Goal: Find specific page/section: Find specific page/section

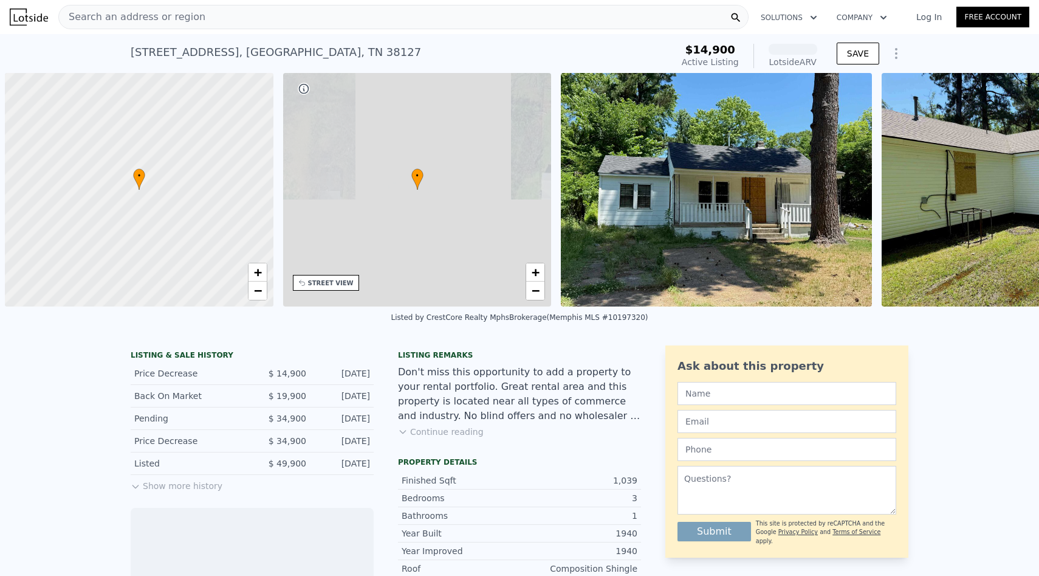
scroll to position [0, 5]
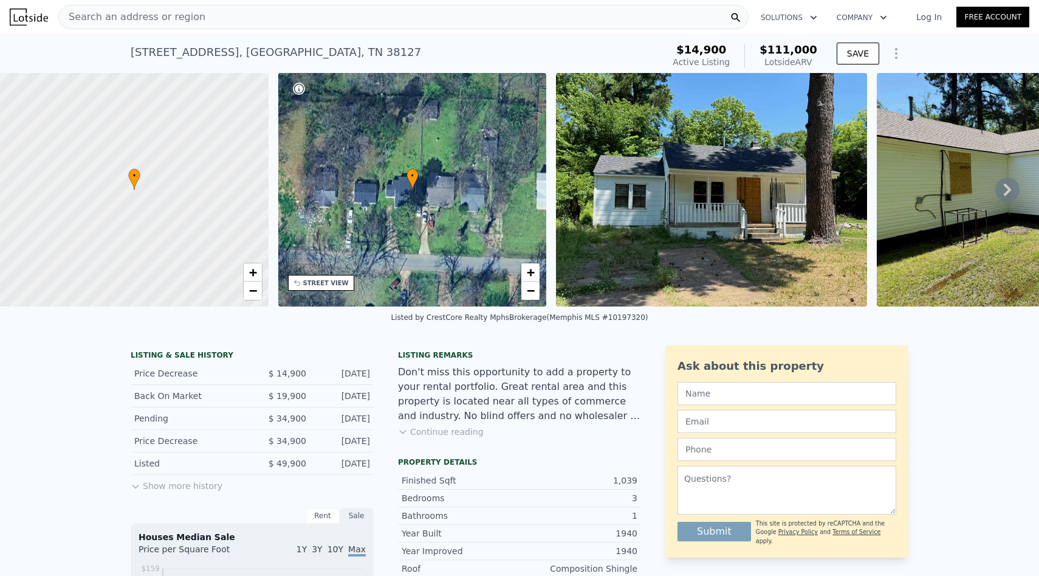
click at [1004, 193] on icon at bounding box center [1008, 189] width 24 height 24
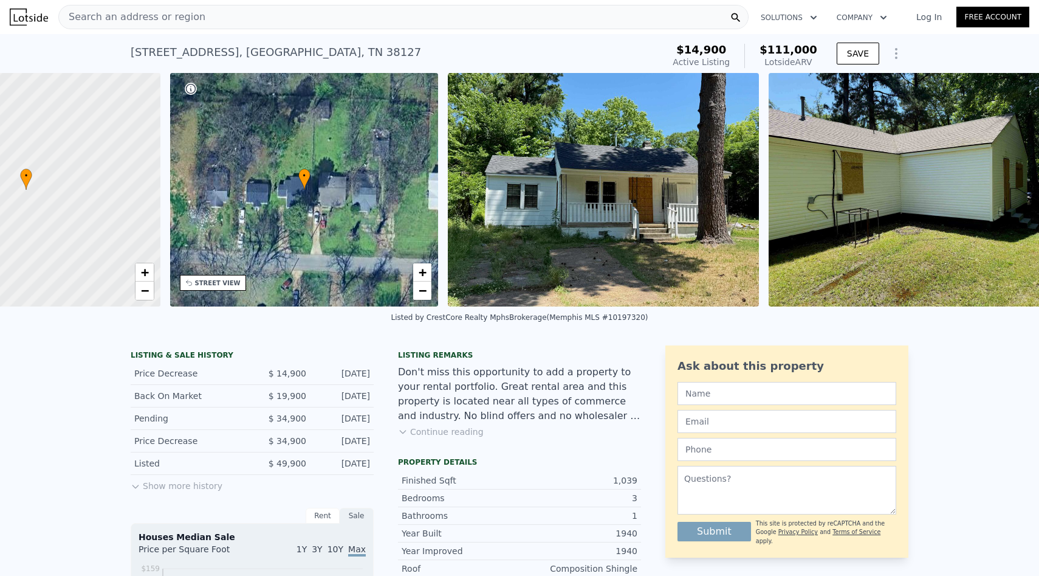
scroll to position [0, 159]
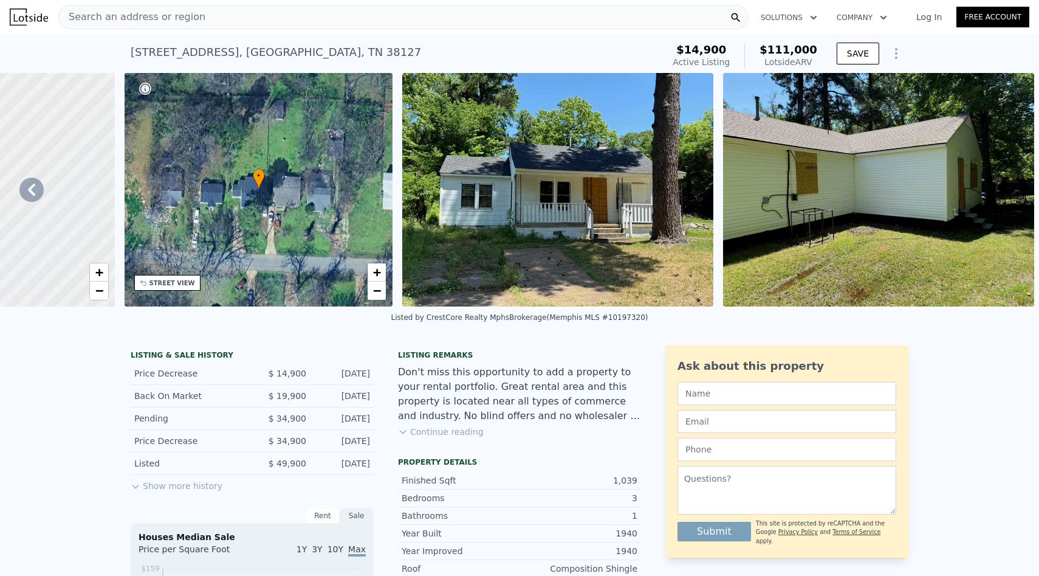
click at [212, 19] on div "Search an address or region" at bounding box center [403, 17] width 690 height 24
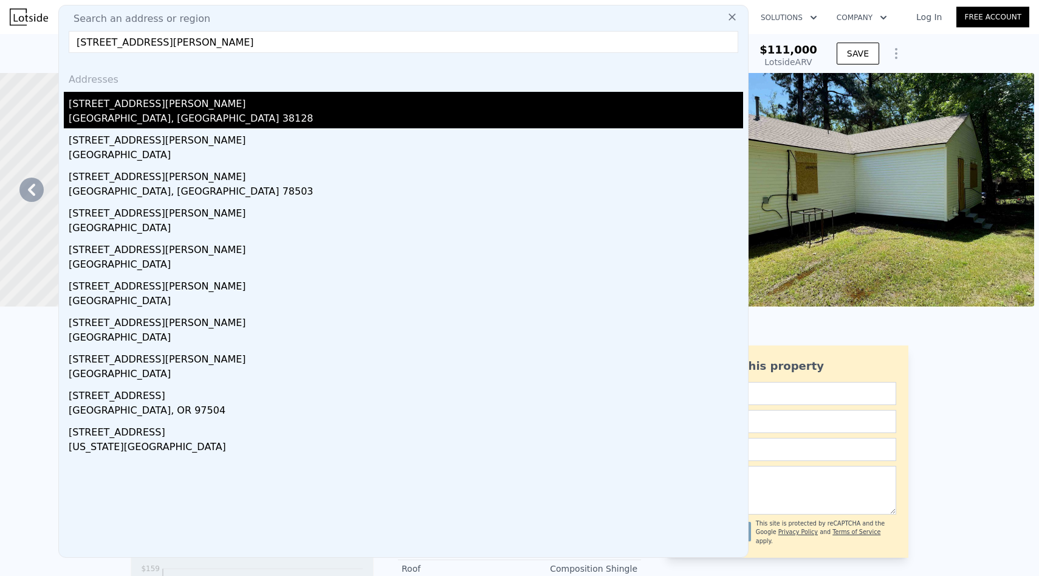
type input "[STREET_ADDRESS][PERSON_NAME]"
click at [150, 117] on div "[GEOGRAPHIC_DATA], [GEOGRAPHIC_DATA] 38128" at bounding box center [406, 119] width 675 height 17
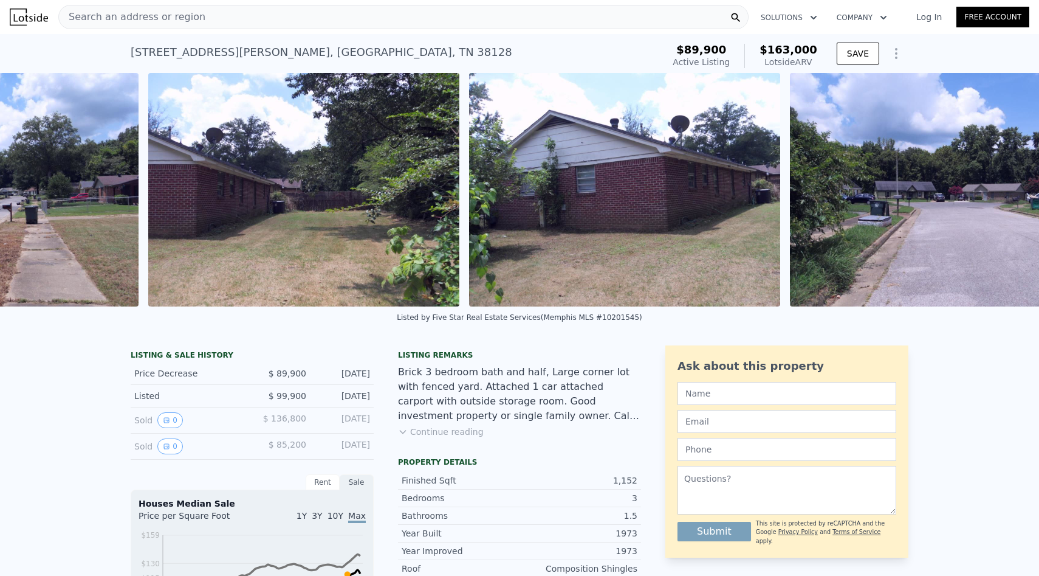
scroll to position [0, 2726]
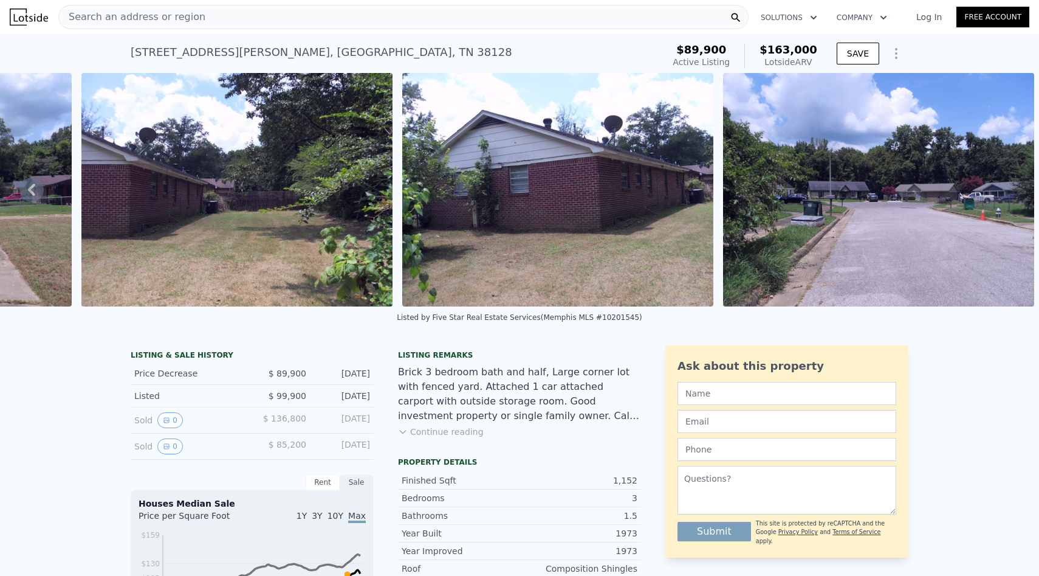
click at [424, 435] on button "Continue reading" at bounding box center [441, 431] width 86 height 12
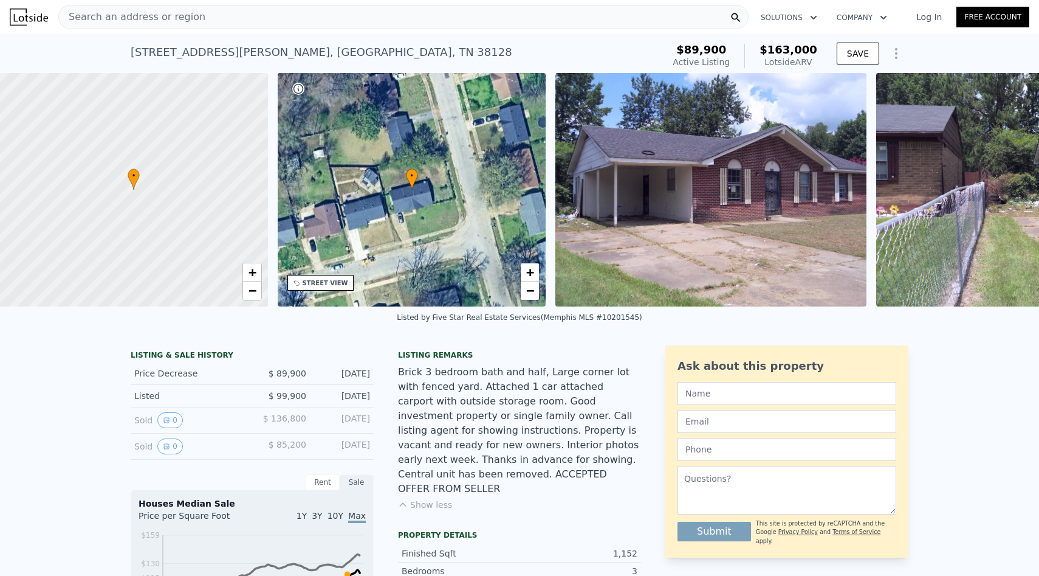
scroll to position [0, 5]
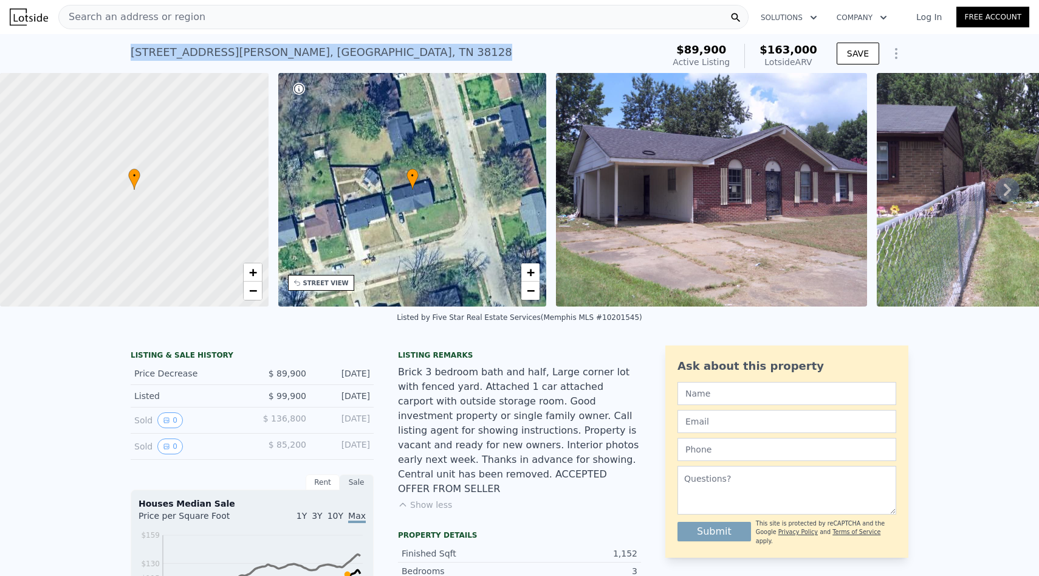
drag, startPoint x: 132, startPoint y: 52, endPoint x: 353, endPoint y: 55, distance: 221.2
click at [353, 55] on div "[STREET_ADDRESS][PERSON_NAME] Active at $89,900 (~ARV $163k )" at bounding box center [395, 56] width 528 height 34
copy div "[STREET_ADDRESS][PERSON_NAME]"
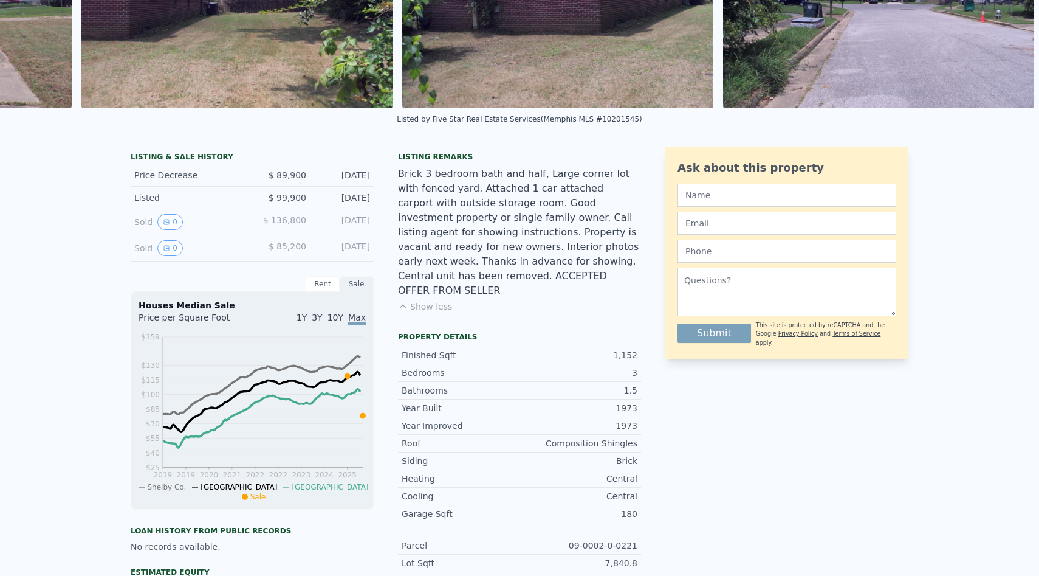
scroll to position [0, 0]
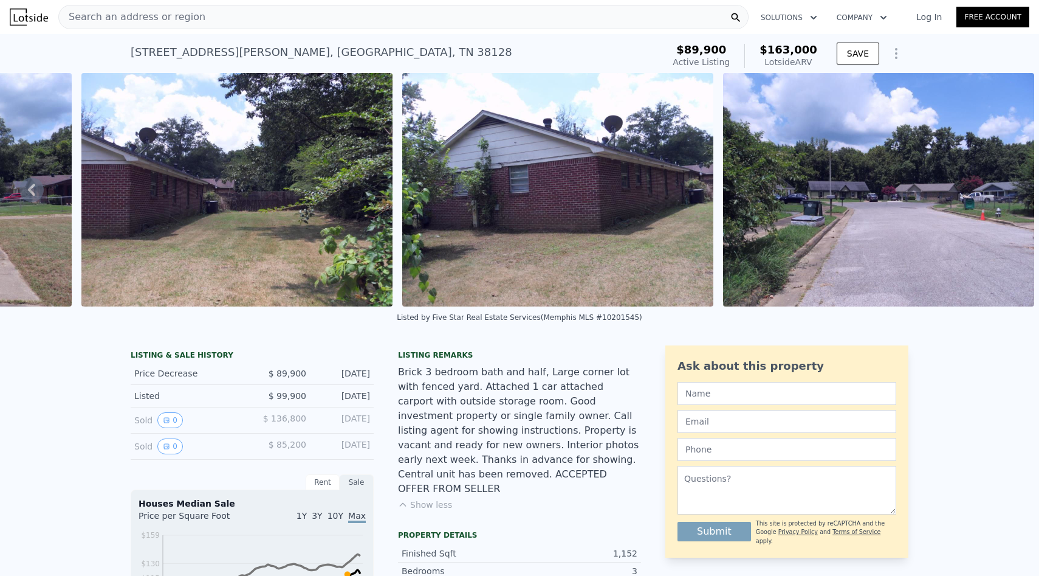
click at [358, 21] on div "Search an address or region" at bounding box center [403, 17] width 690 height 24
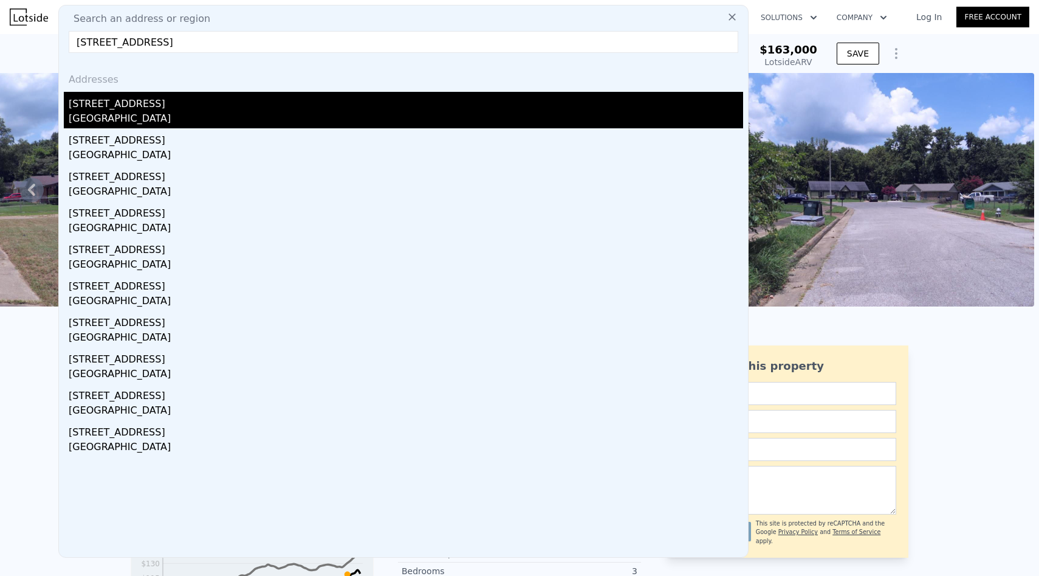
type input "[STREET_ADDRESS]"
click at [344, 104] on div "[STREET_ADDRESS]" at bounding box center [406, 101] width 675 height 19
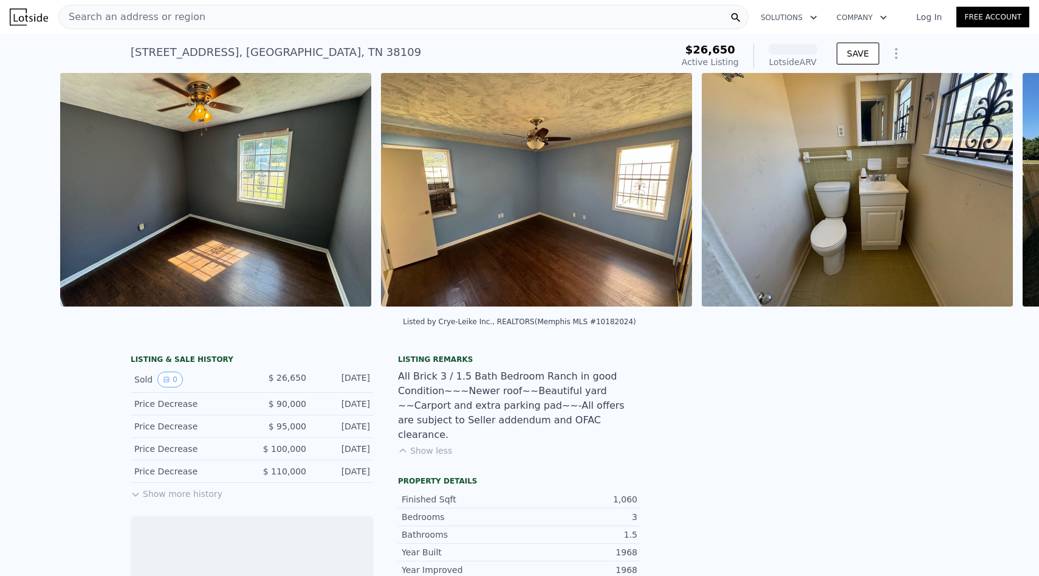
scroll to position [0, 2781]
